Goal: Task Accomplishment & Management: Manage account settings

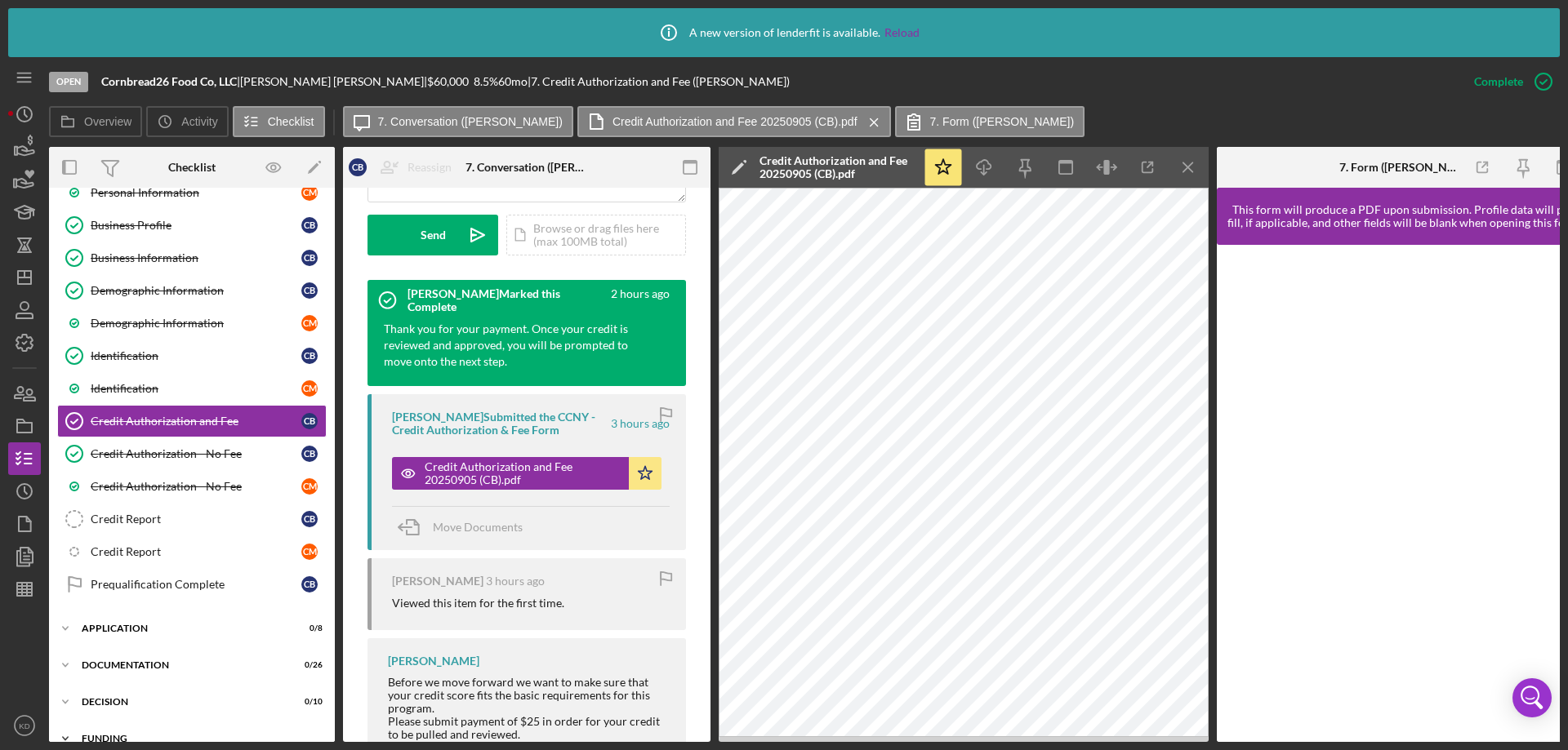
scroll to position [287, 0]
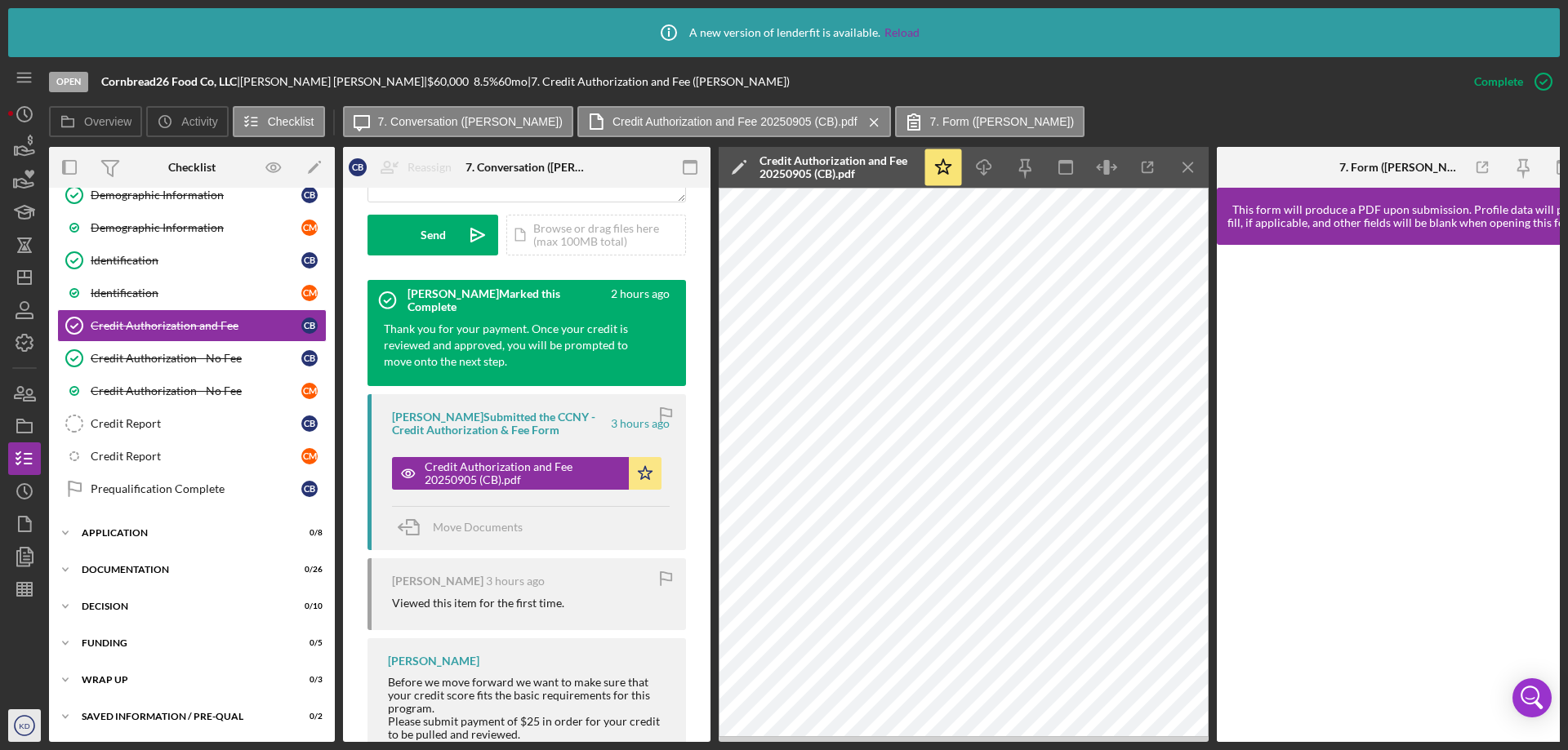
click at [22, 725] on text "KD" at bounding box center [25, 726] width 11 height 9
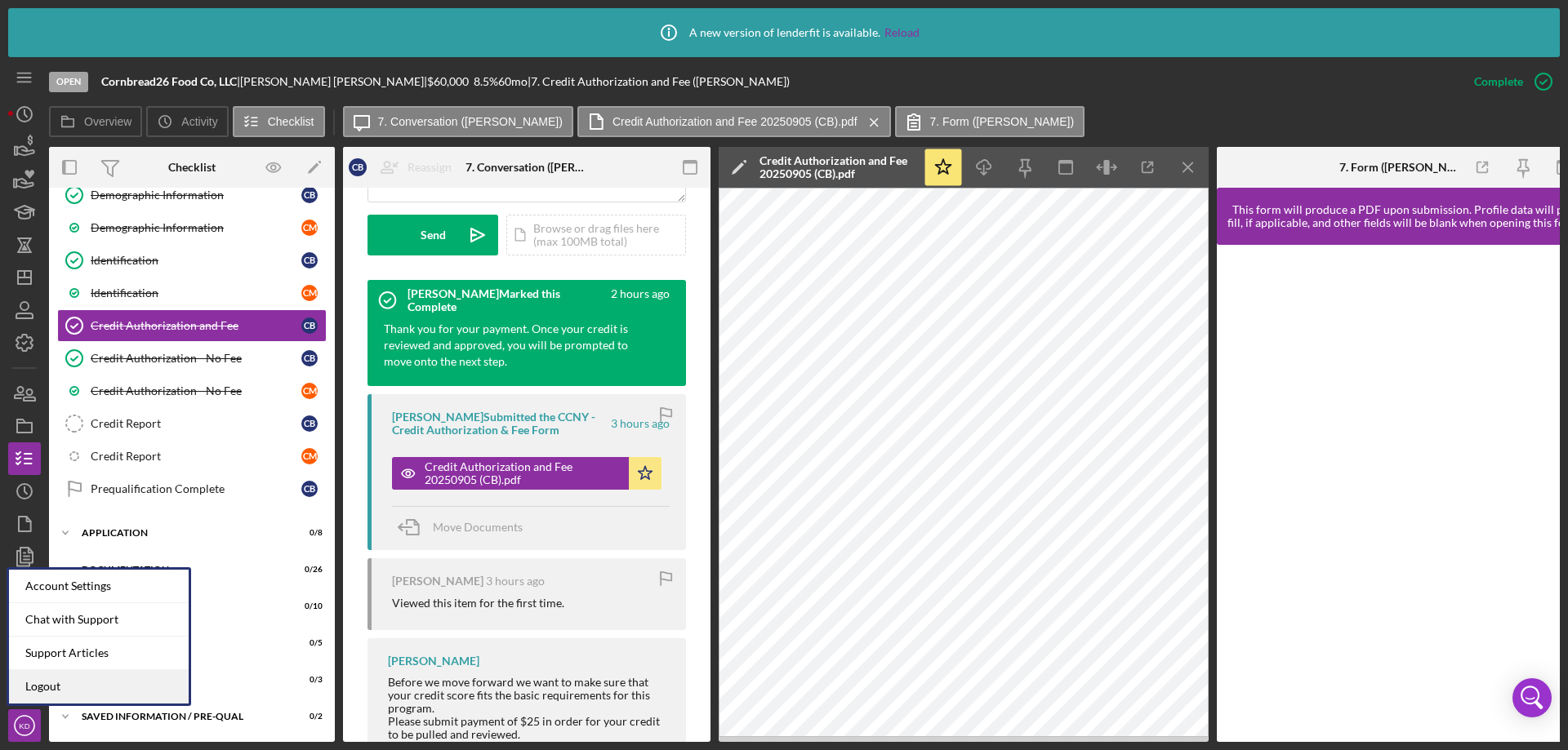
click at [45, 680] on link "Logout" at bounding box center [98, 686] width 179 height 34
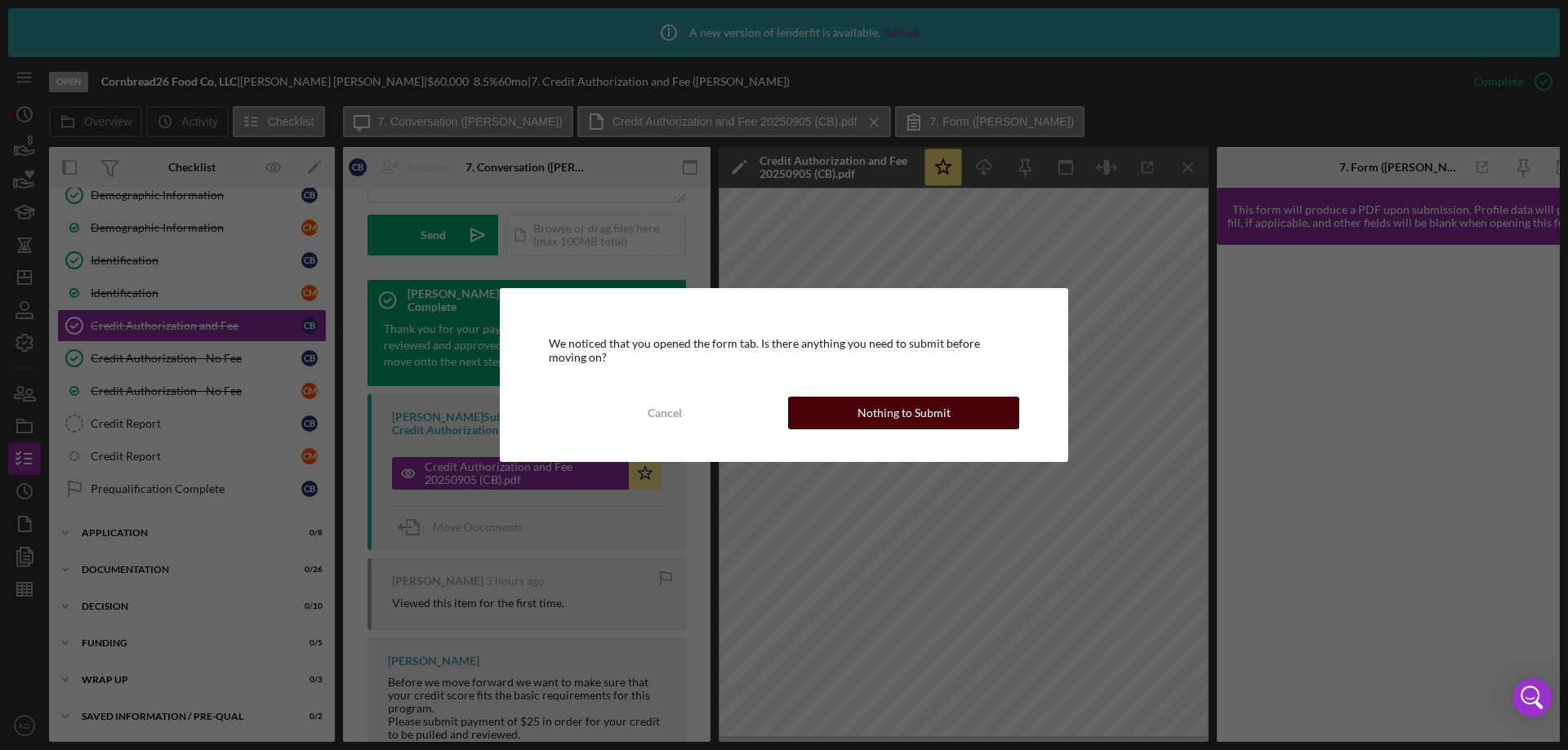
click at [942, 407] on div "Nothing to Submit" at bounding box center [904, 413] width 93 height 33
